Goal: Navigation & Orientation: Find specific page/section

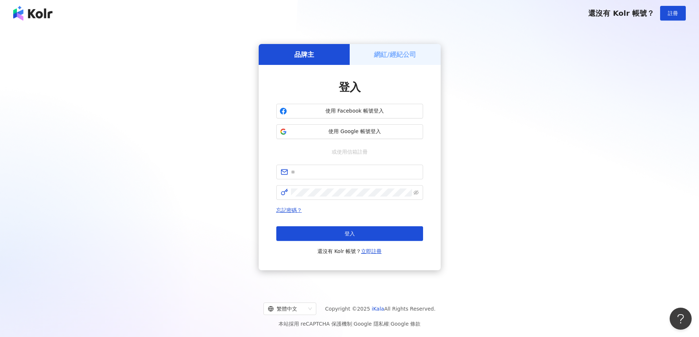
click at [383, 55] on h5 "網紅/經紀公司" at bounding box center [395, 54] width 42 height 9
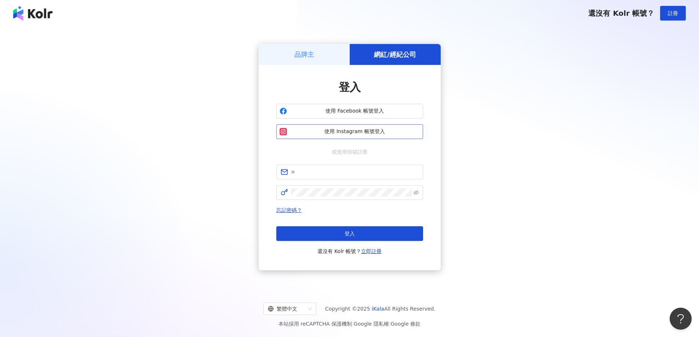
click at [365, 131] on span "使用 Instagram 帳號登入" at bounding box center [355, 131] width 130 height 7
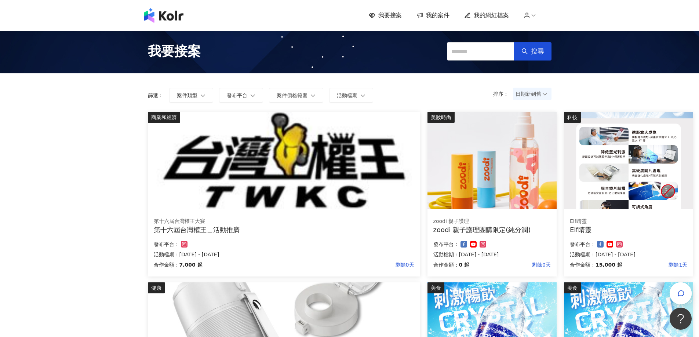
click at [541, 94] on span "日期新到舊" at bounding box center [532, 93] width 33 height 11
click at [539, 134] on div "日期新到舊" at bounding box center [532, 134] width 27 height 8
